Goal: Navigation & Orientation: Find specific page/section

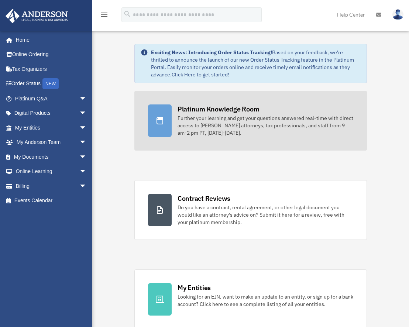
click at [207, 110] on div "Platinum Knowledge Room" at bounding box center [219, 108] width 82 height 9
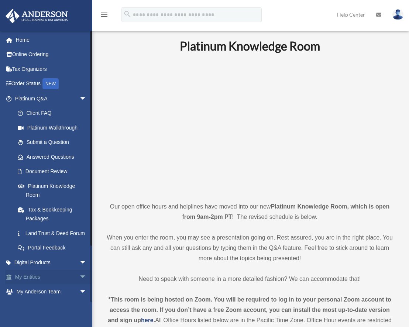
click at [38, 285] on link "My Entities arrow_drop_down" at bounding box center [51, 277] width 93 height 15
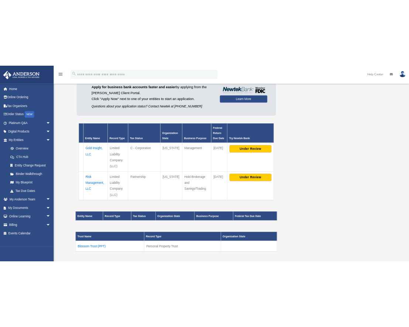
scroll to position [59, 0]
